Goal: Task Accomplishment & Management: Use online tool/utility

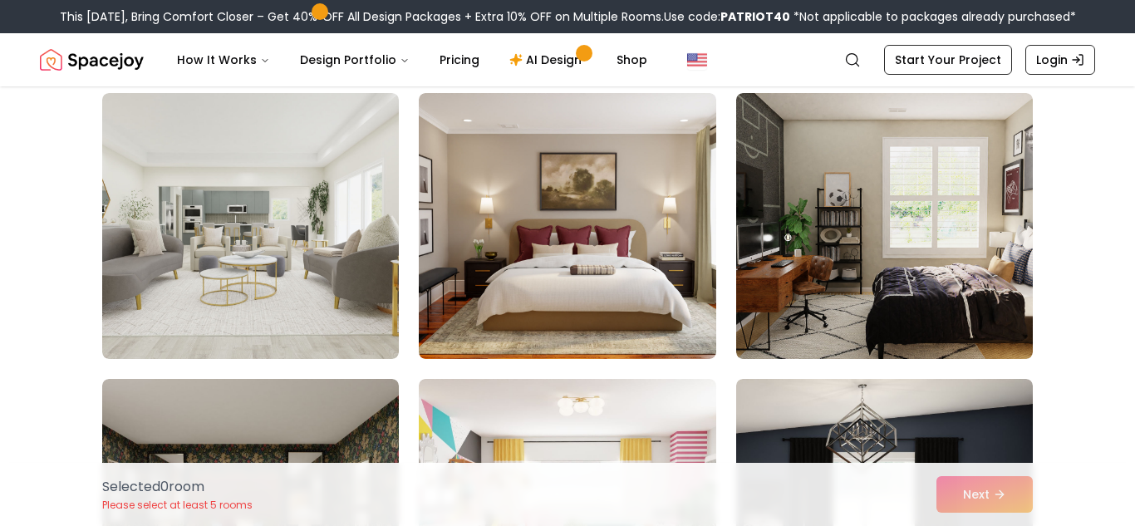
scroll to position [1595, 0]
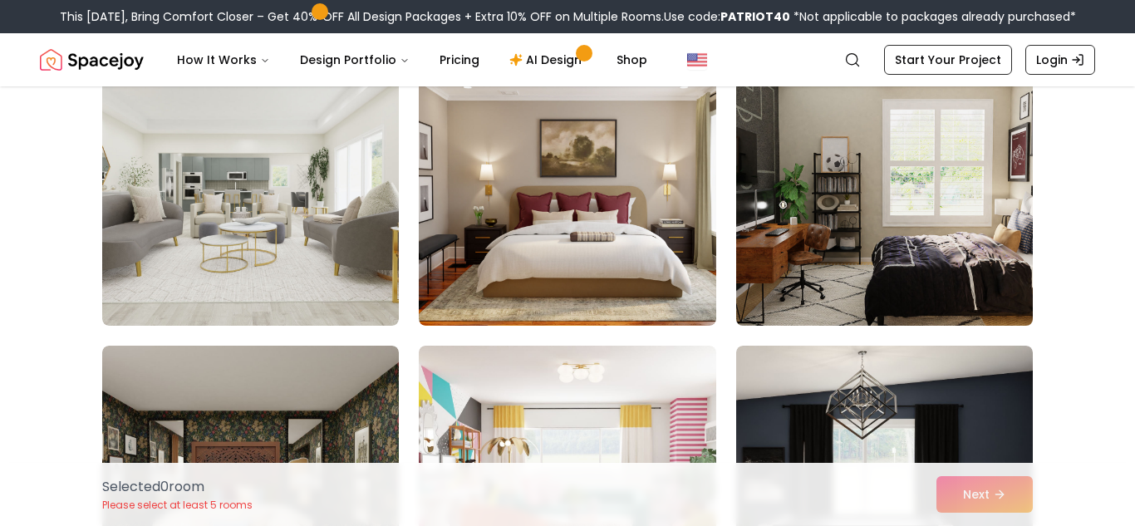
click at [972, 203] on img at bounding box center [885, 192] width 312 height 279
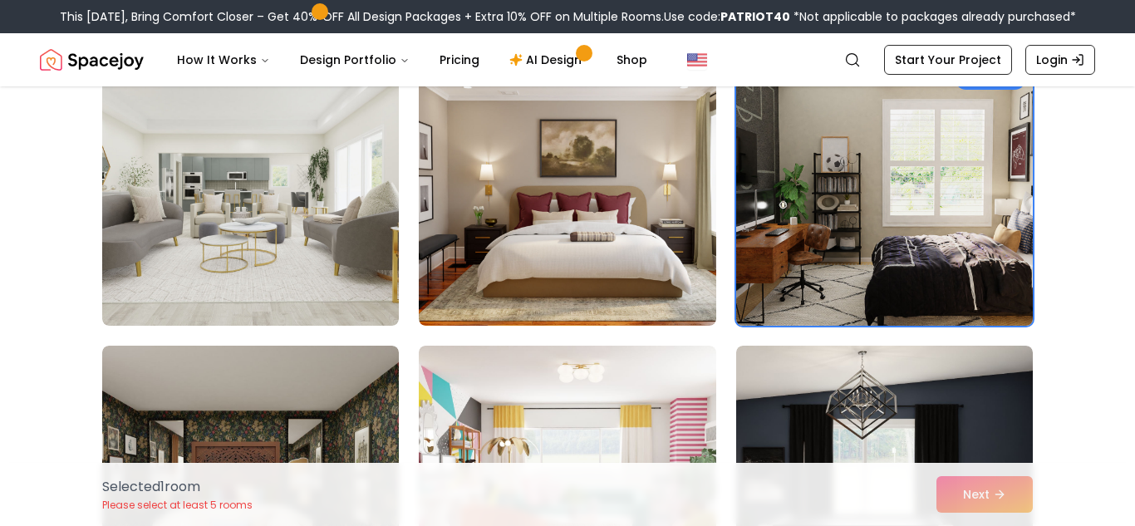
scroll to position [1629, 0]
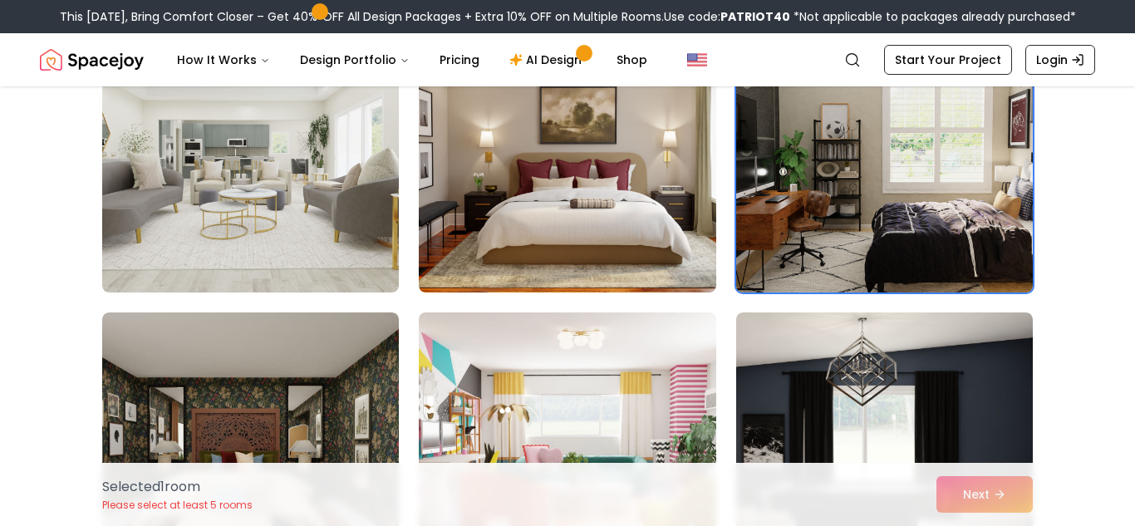
click at [907, 177] on img at bounding box center [885, 159] width 312 height 279
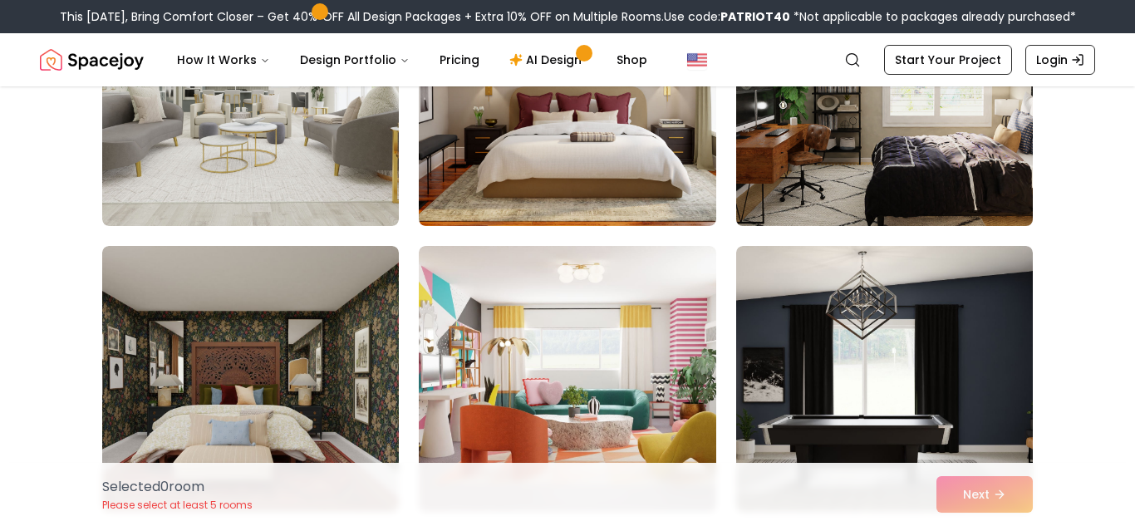
click at [941, 208] on img at bounding box center [885, 92] width 312 height 279
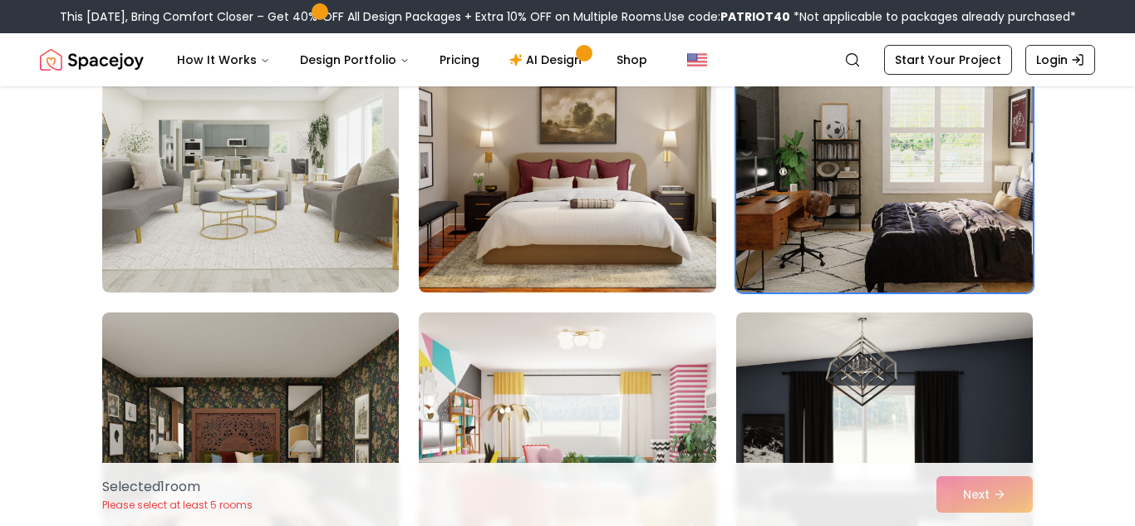
scroll to position [1595, 0]
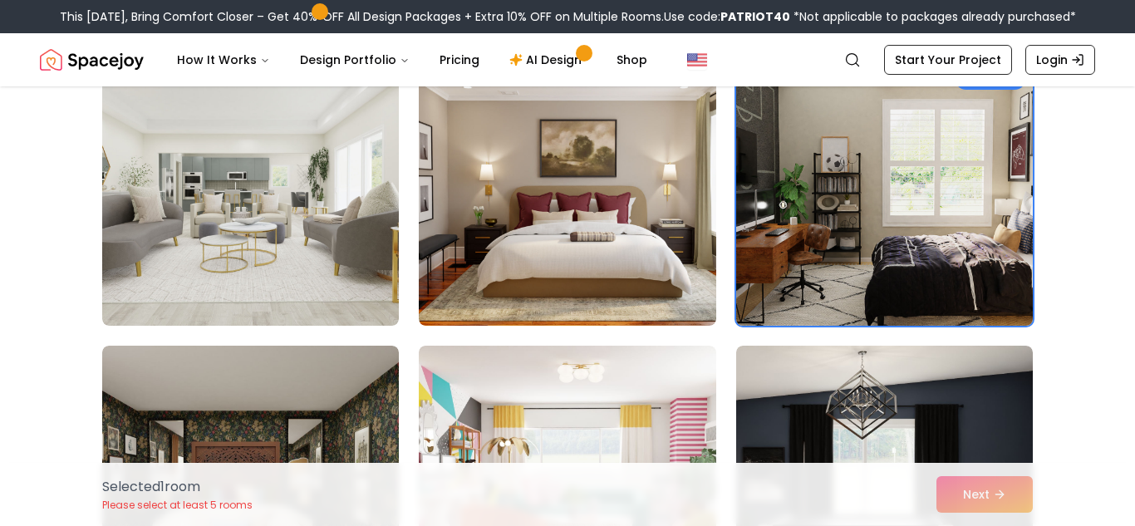
click at [889, 224] on img at bounding box center [885, 192] width 312 height 279
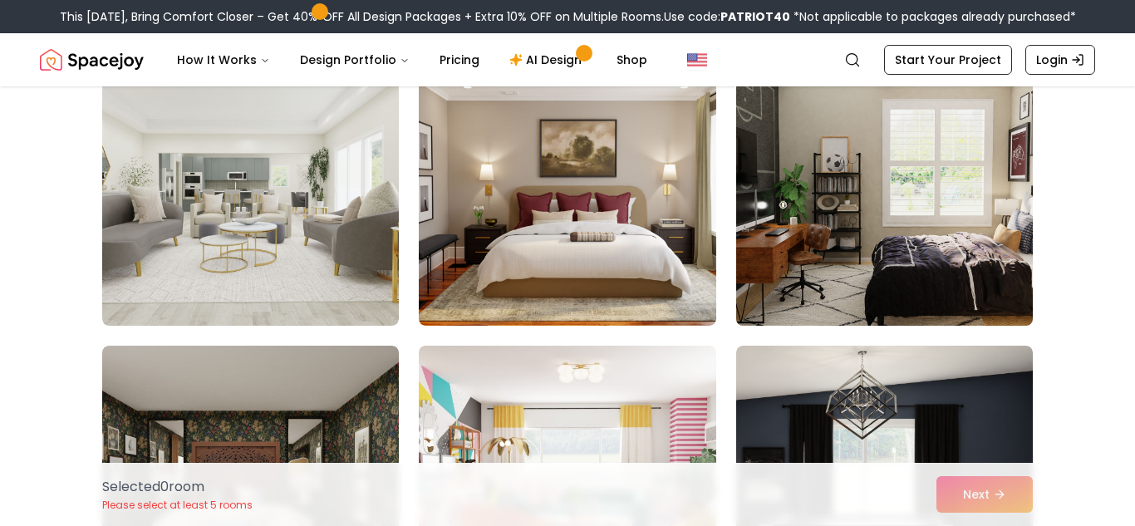
click at [889, 224] on img at bounding box center [885, 192] width 312 height 279
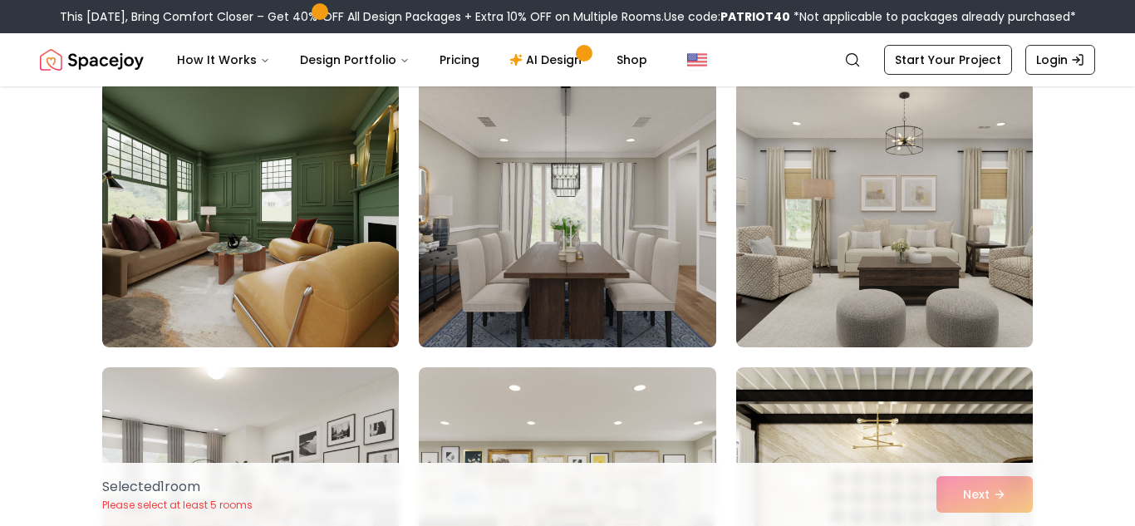
scroll to position [3291, 0]
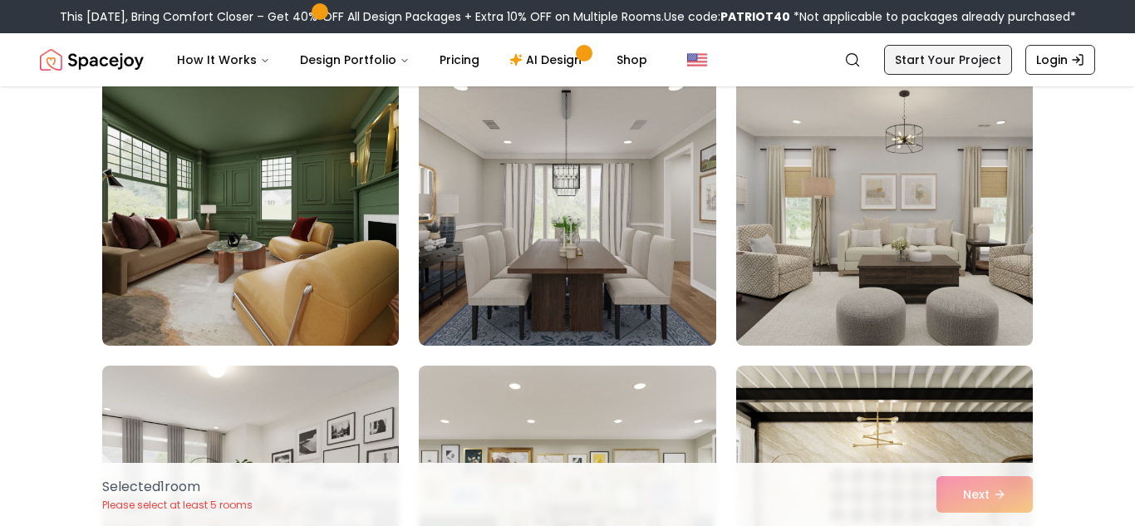
click at [932, 61] on link "Start Your Project" at bounding box center [948, 60] width 128 height 30
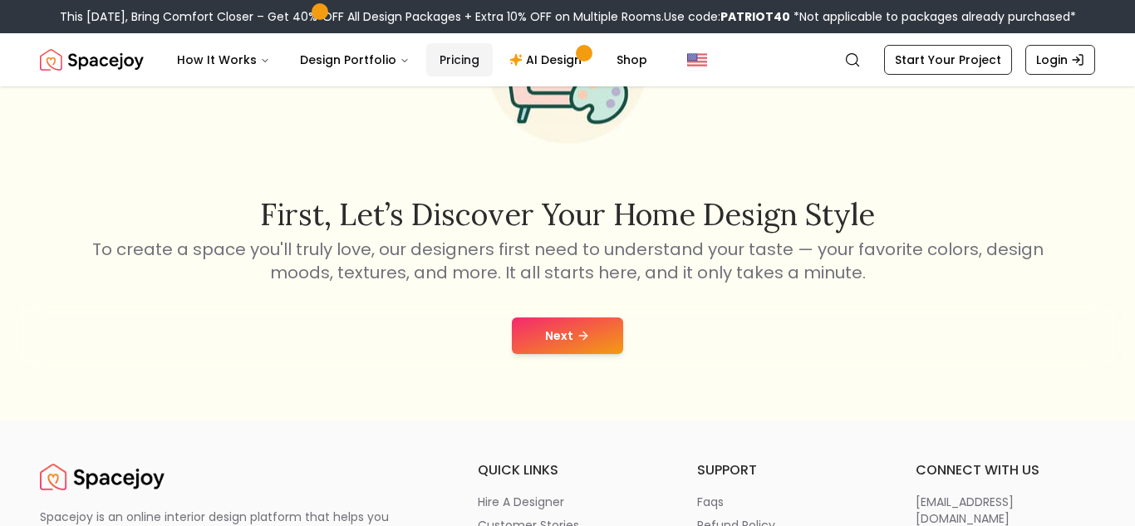
scroll to position [199, 0]
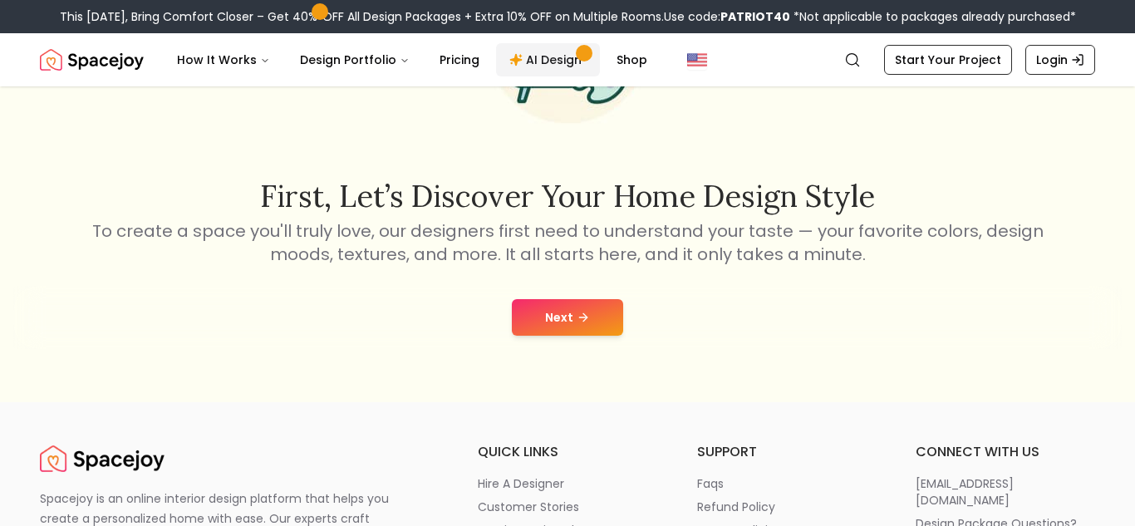
click at [520, 62] on link "AI Design" at bounding box center [548, 59] width 104 height 33
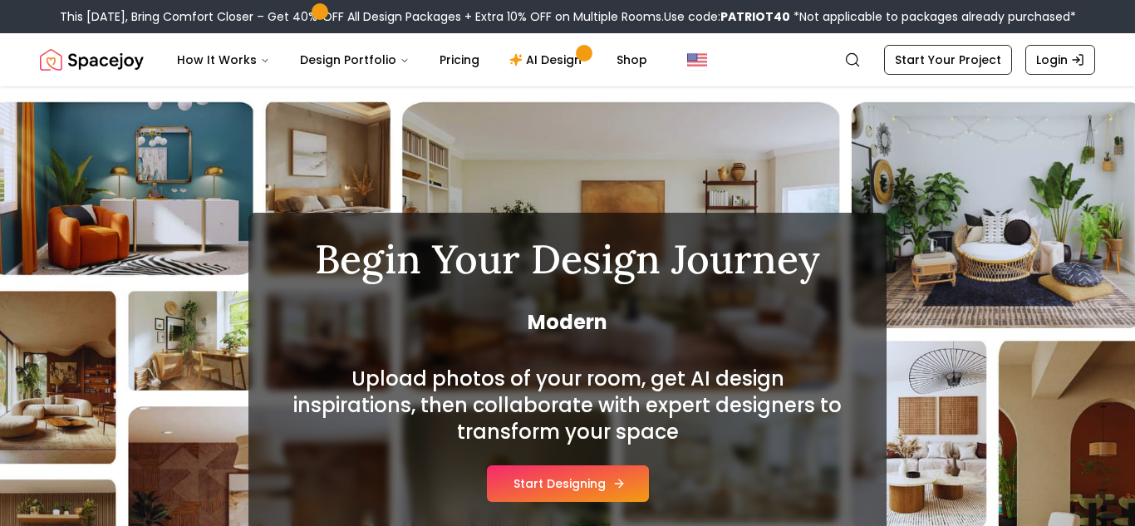
click at [546, 489] on button "Start Designing" at bounding box center [568, 483] width 162 height 37
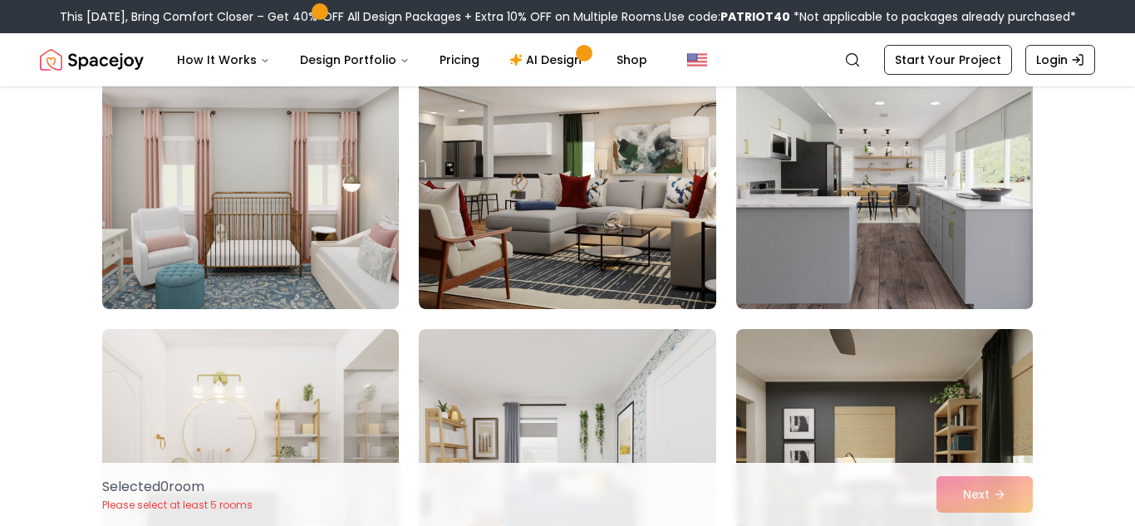
scroll to position [233, 0]
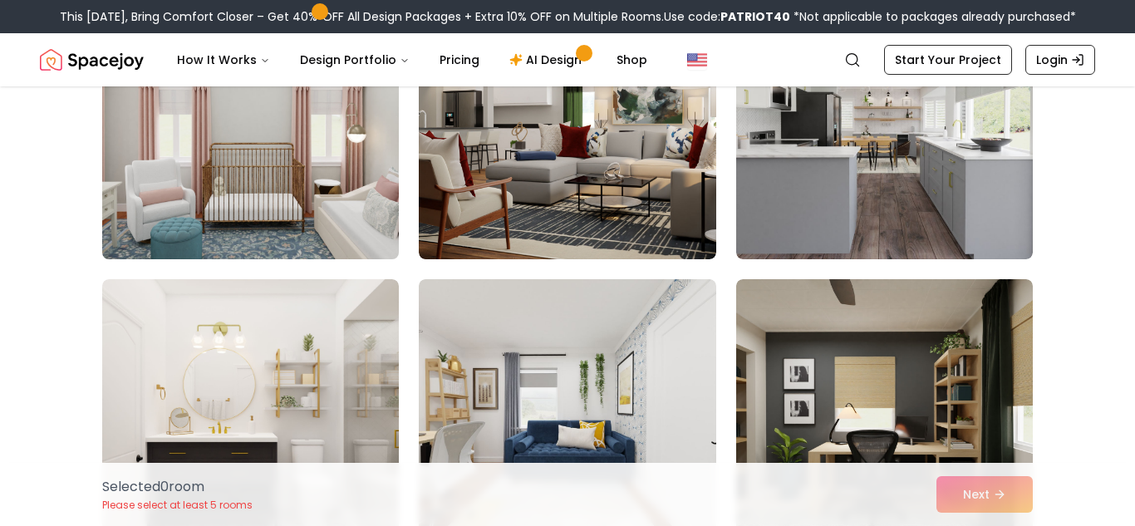
click at [324, 176] on img at bounding box center [251, 126] width 312 height 279
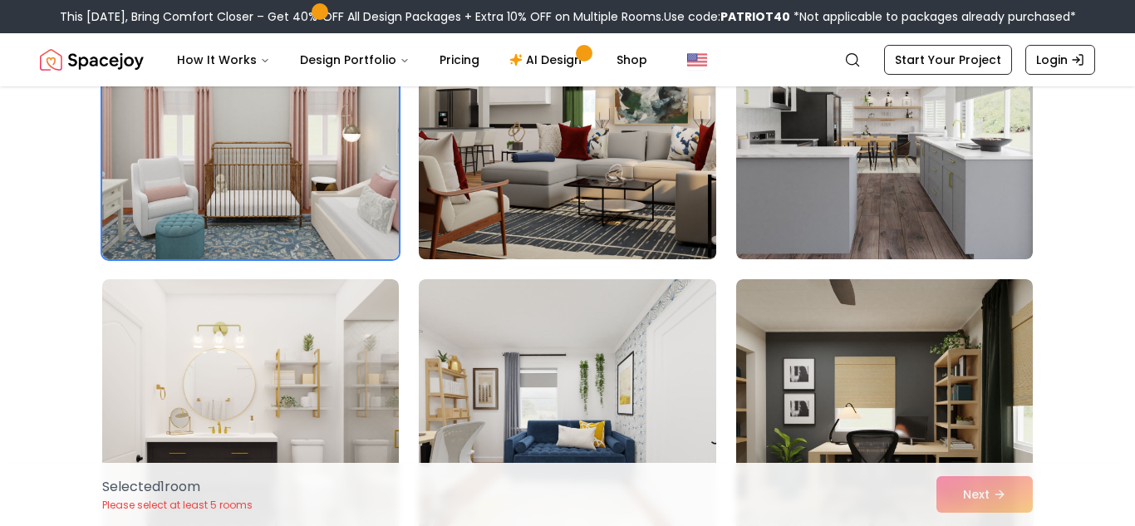
click at [471, 160] on img at bounding box center [567, 126] width 312 height 279
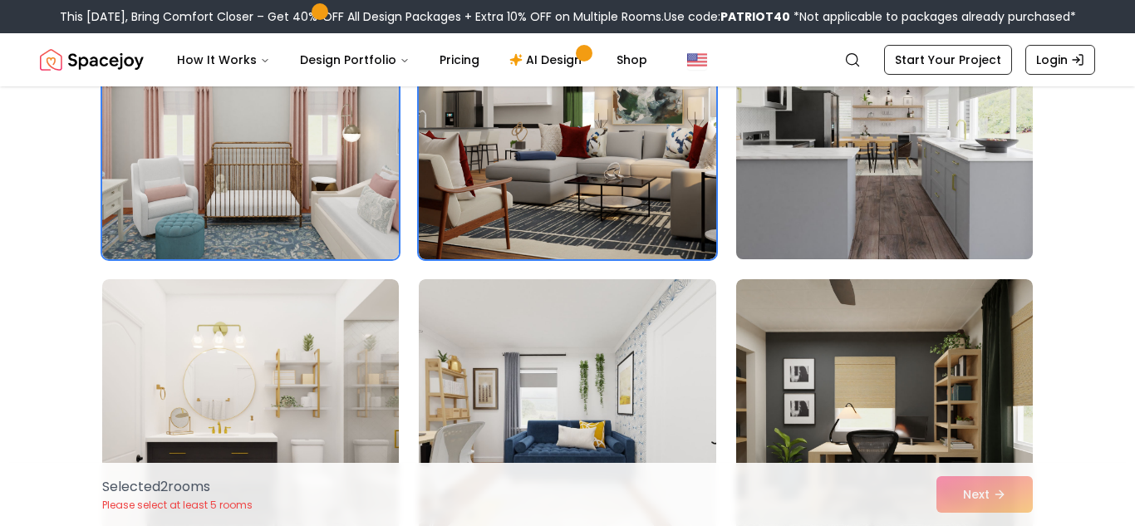
click at [862, 169] on img at bounding box center [885, 126] width 312 height 279
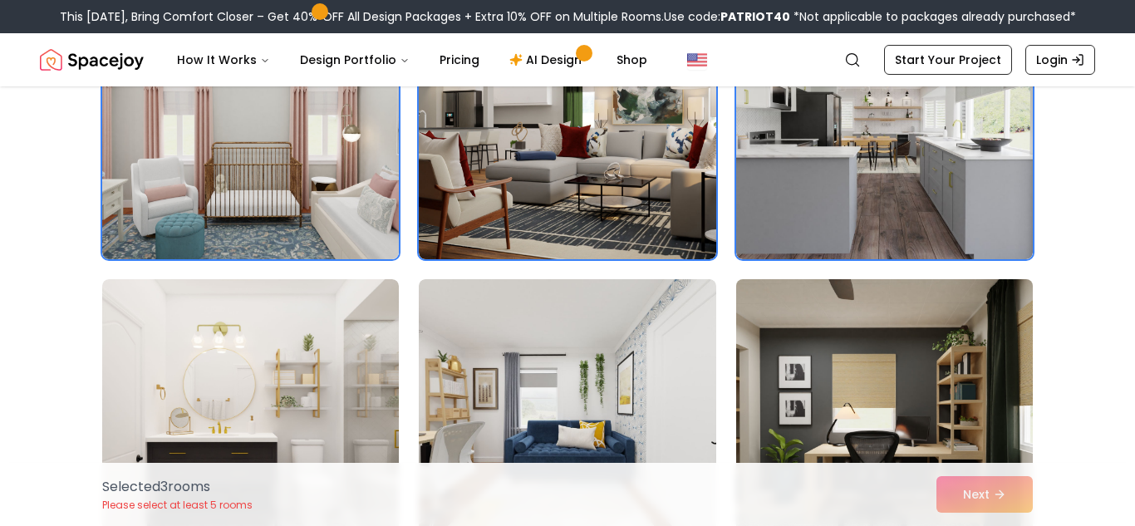
click at [874, 393] on img at bounding box center [885, 412] width 312 height 279
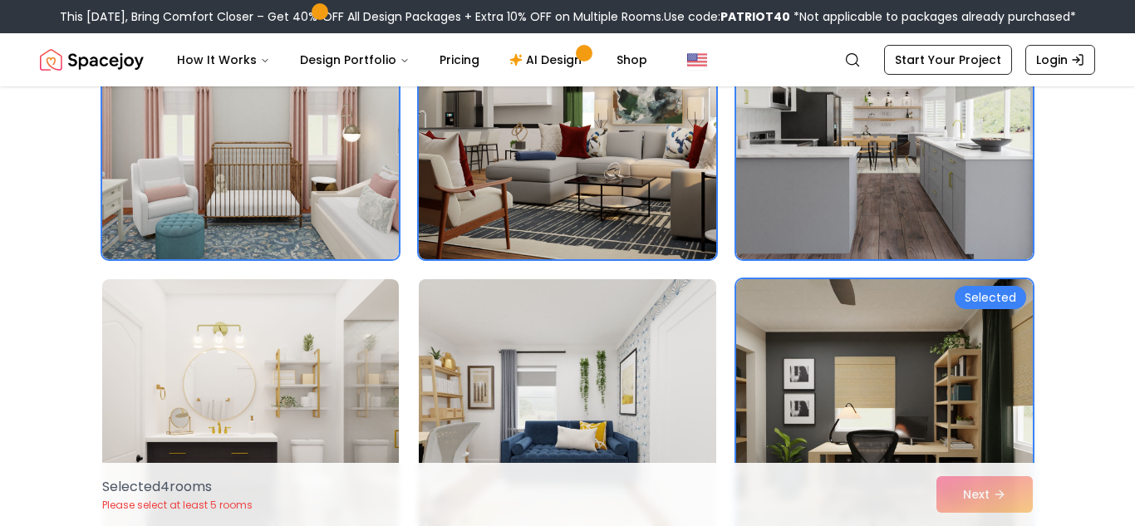
click at [543, 361] on img at bounding box center [567, 412] width 312 height 279
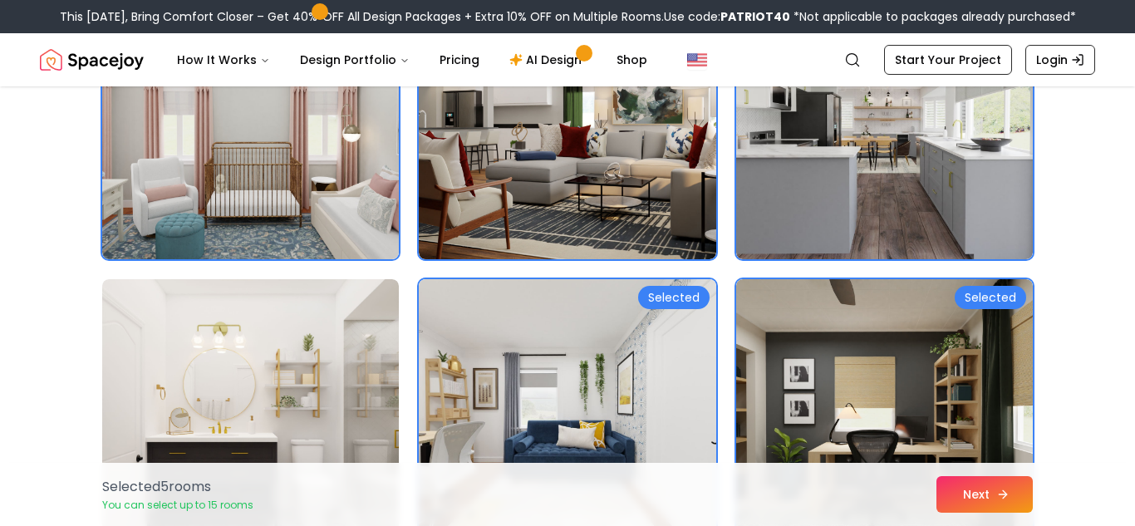
click at [975, 494] on button "Next" at bounding box center [985, 494] width 96 height 37
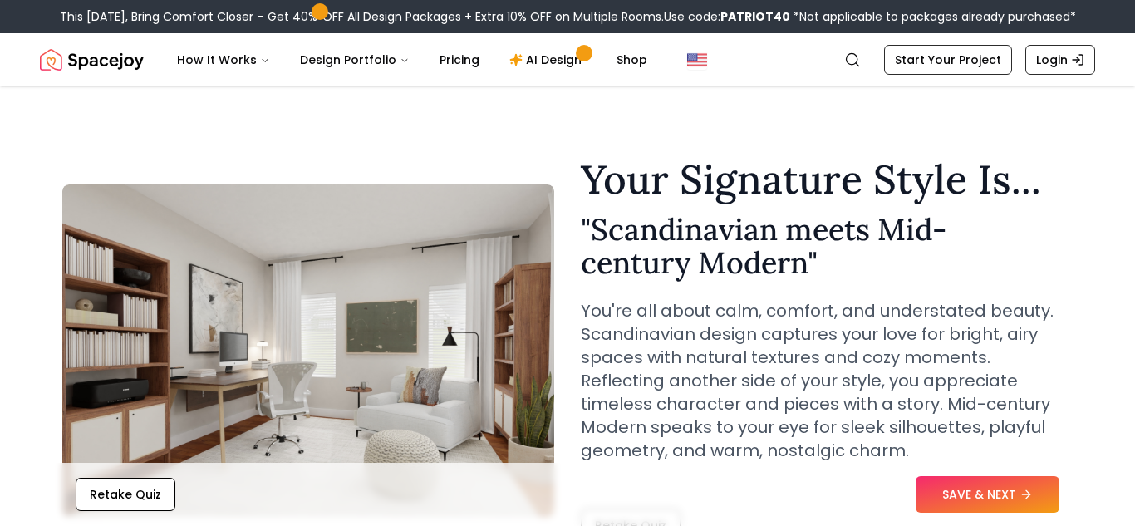
click at [347, 138] on section "Your Signature Style Is... " Scandinavian meets Mid-century Modern " You're all…" at bounding box center [568, 341] width 1064 height 482
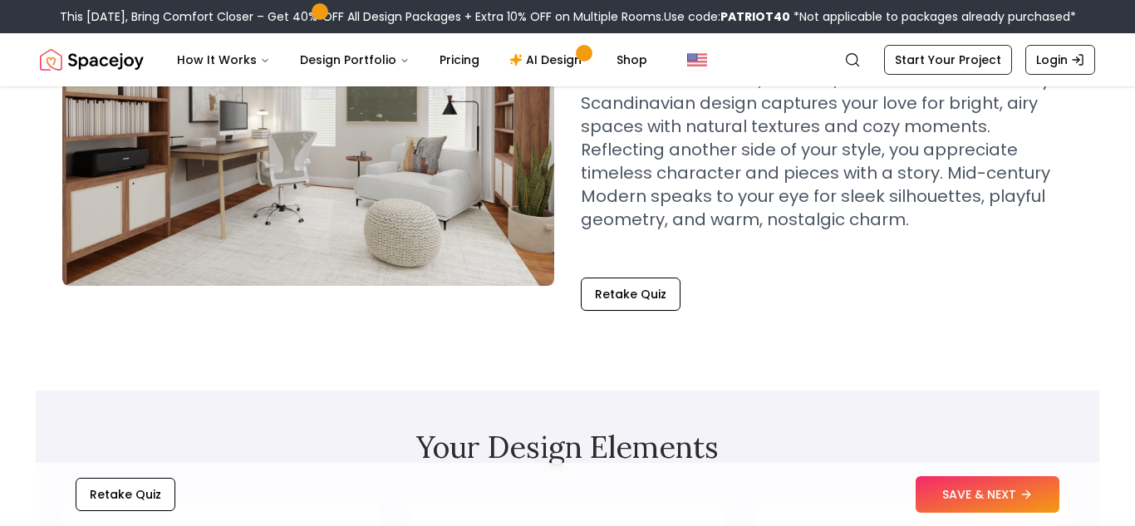
scroll to position [233, 0]
